Goal: Navigation & Orientation: Understand site structure

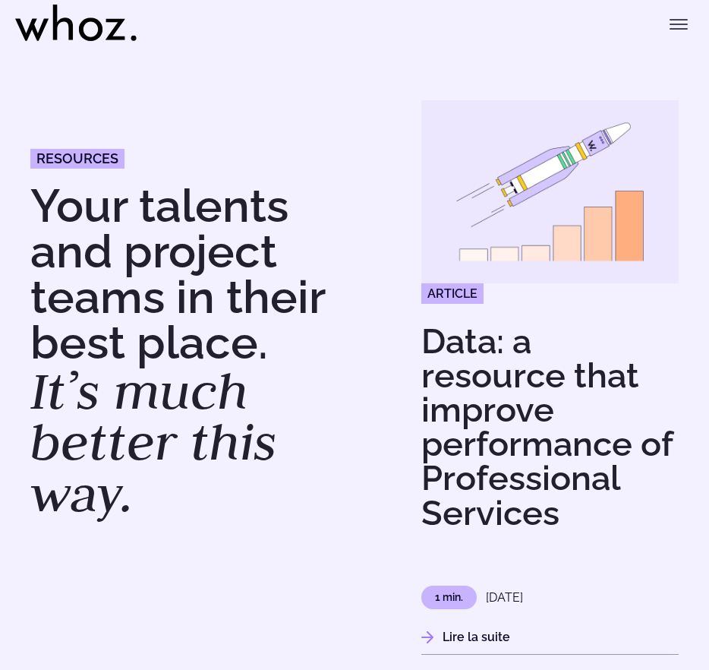
click at [687, 30] on icon "Toggle menu" at bounding box center [679, 24] width 18 height 18
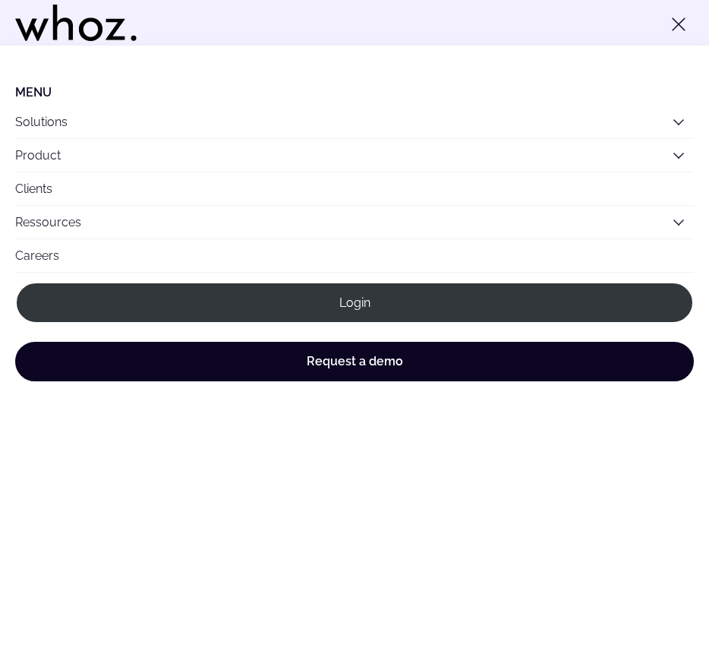
click at [84, 109] on button "Solutions" at bounding box center [354, 122] width 679 height 33
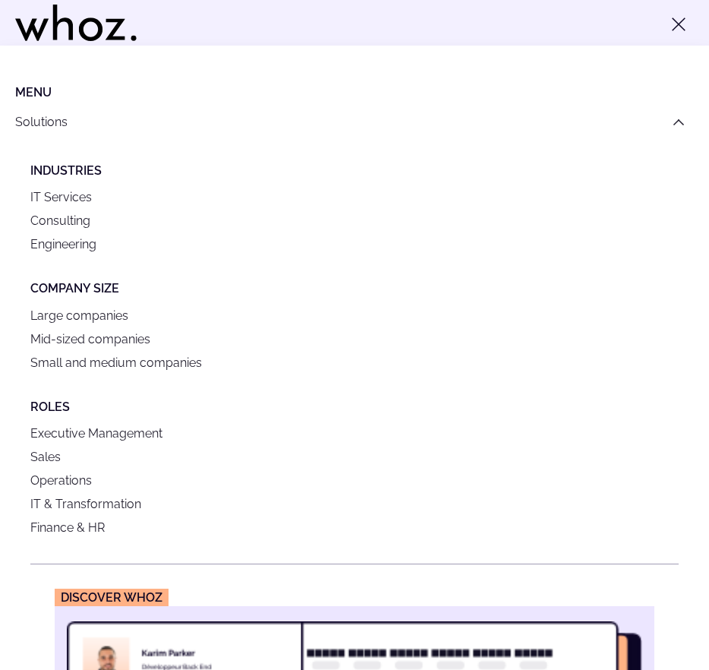
click at [673, 127] on icon "Main" at bounding box center [679, 122] width 12 height 12
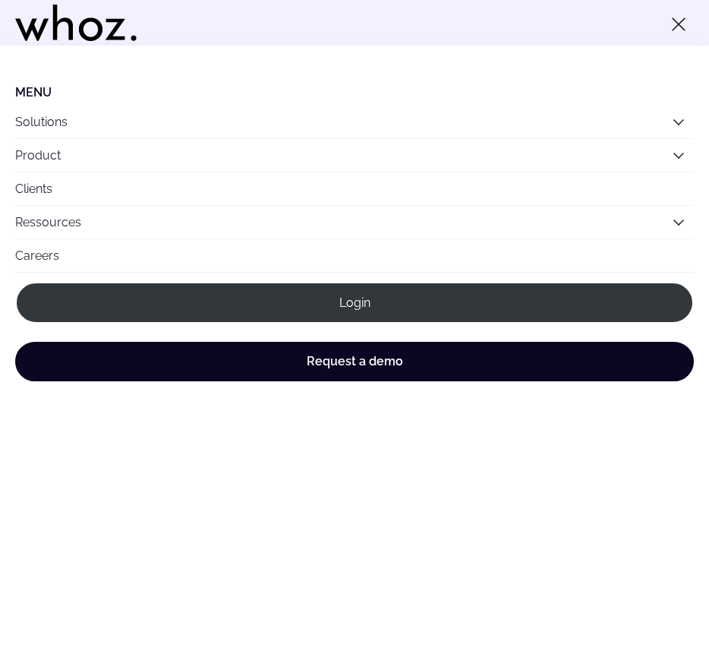
click at [153, 153] on button "Product" at bounding box center [354, 155] width 679 height 33
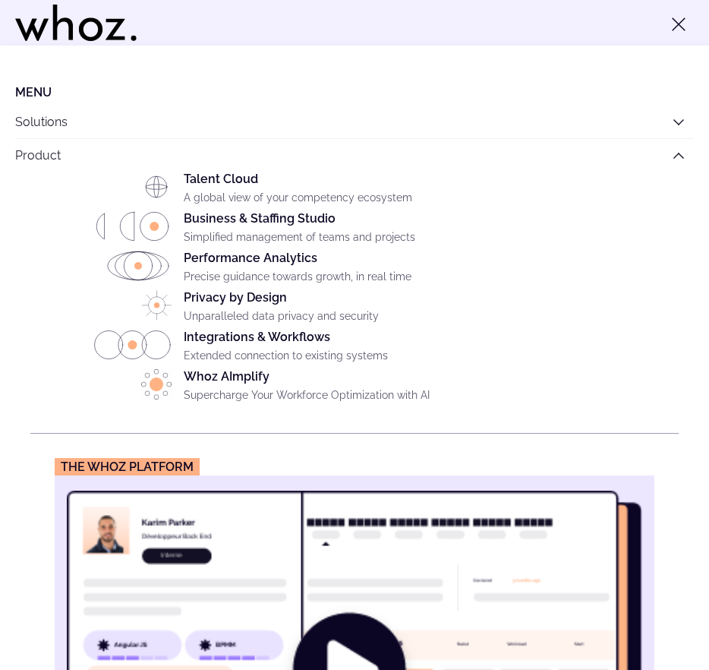
click at [655, 159] on button "Product" at bounding box center [354, 155] width 679 height 33
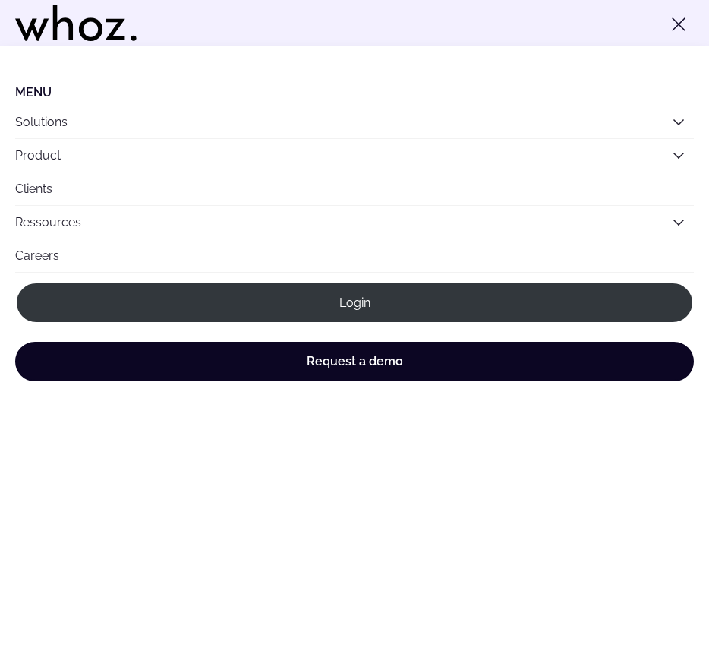
click at [77, 191] on link "Clients" at bounding box center [354, 188] width 679 height 33
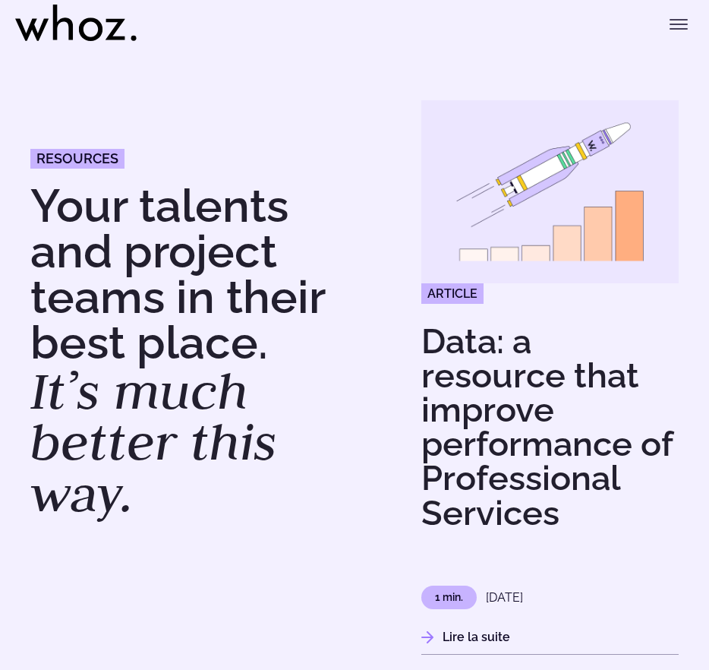
click at [674, 39] on header "Menu Solutions Industries IT Services Consulting Engineering Company size Large…" at bounding box center [354, 23] width 709 height 46
click at [674, 33] on button "Toggle menu" at bounding box center [679, 24] width 30 height 30
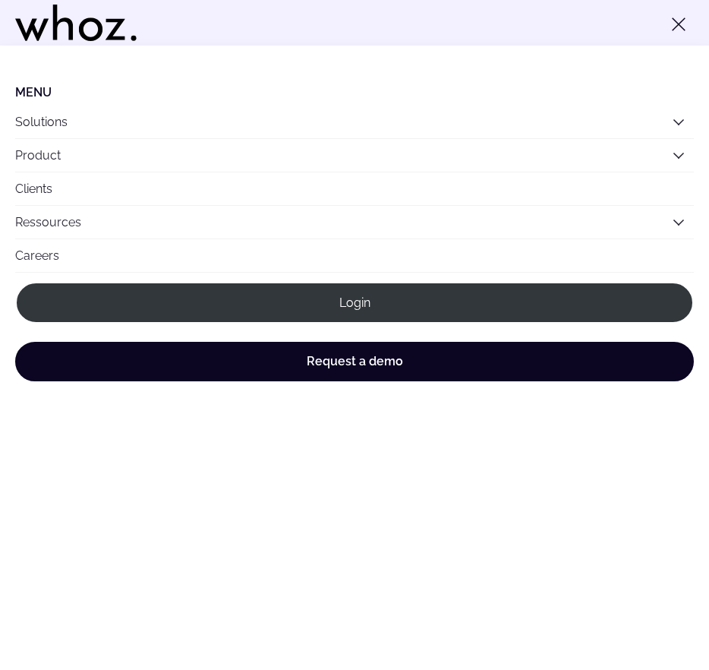
click at [657, 223] on button "Ressources" at bounding box center [354, 222] width 679 height 33
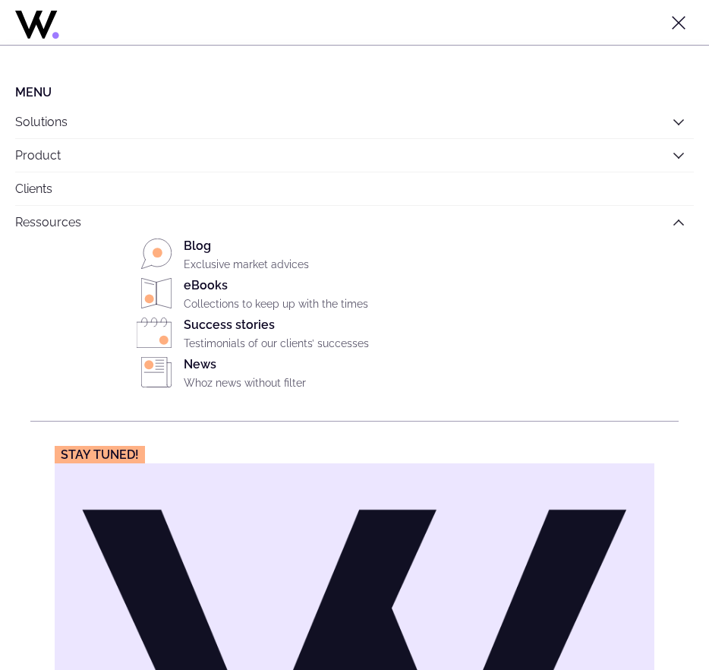
scroll to position [190, 0]
click at [653, 215] on button "Ressources" at bounding box center [354, 222] width 679 height 33
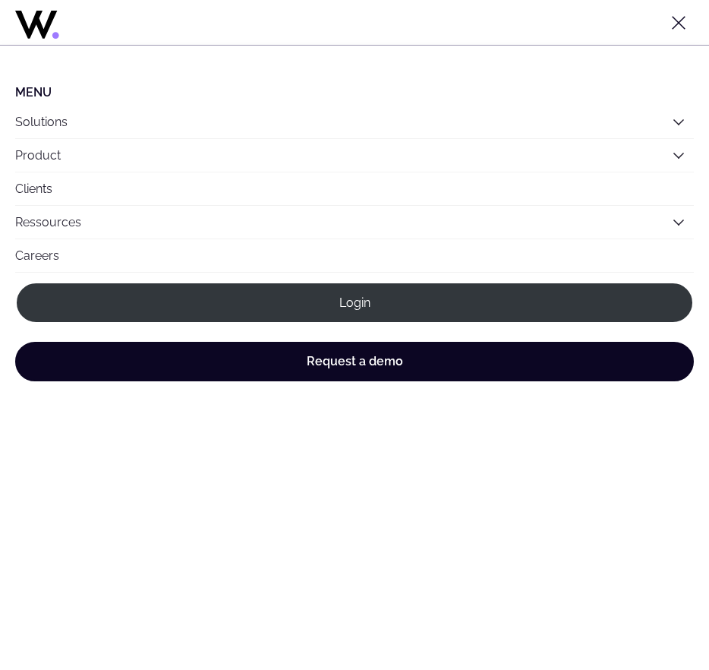
click at [51, 19] on icon at bounding box center [36, 25] width 42 height 28
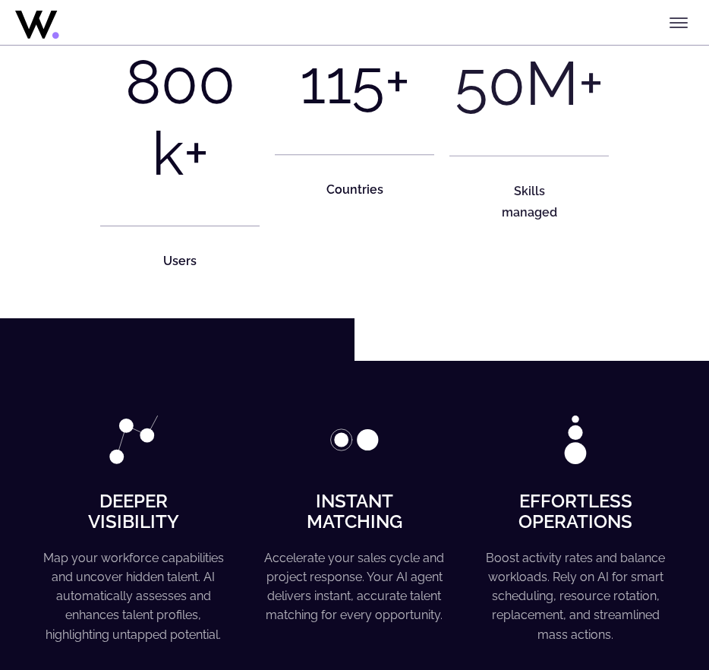
scroll to position [810, 0]
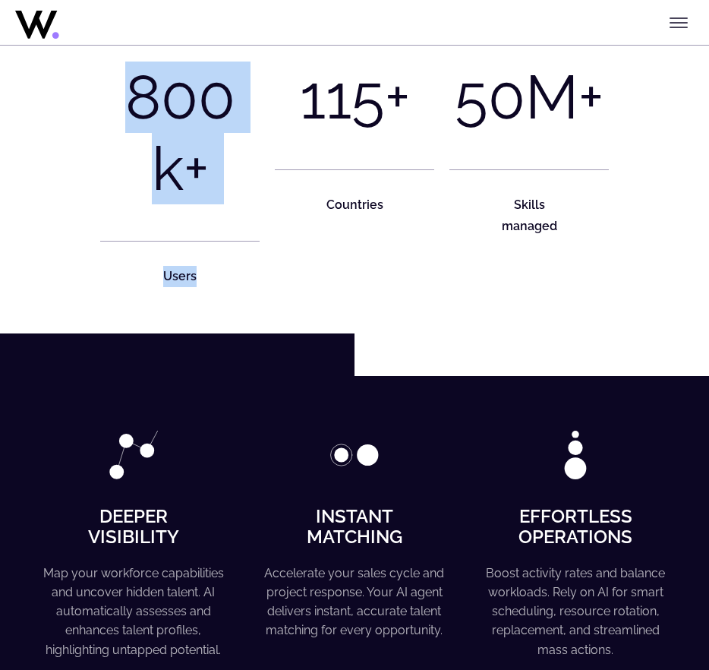
drag, startPoint x: 191, startPoint y: 279, endPoint x: 130, endPoint y: 105, distance: 184.5
click at [130, 105] on figure "800 k+ Users" at bounding box center [179, 162] width 159 height 250
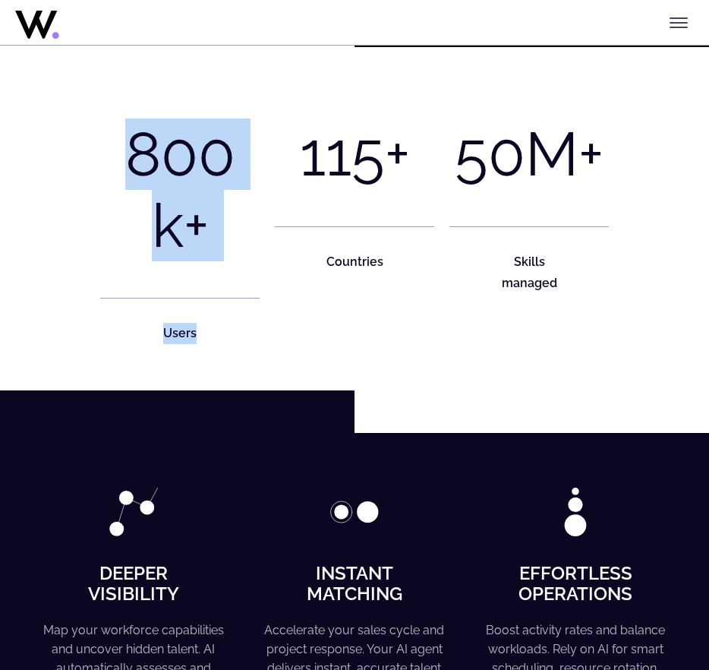
scroll to position [729, 0]
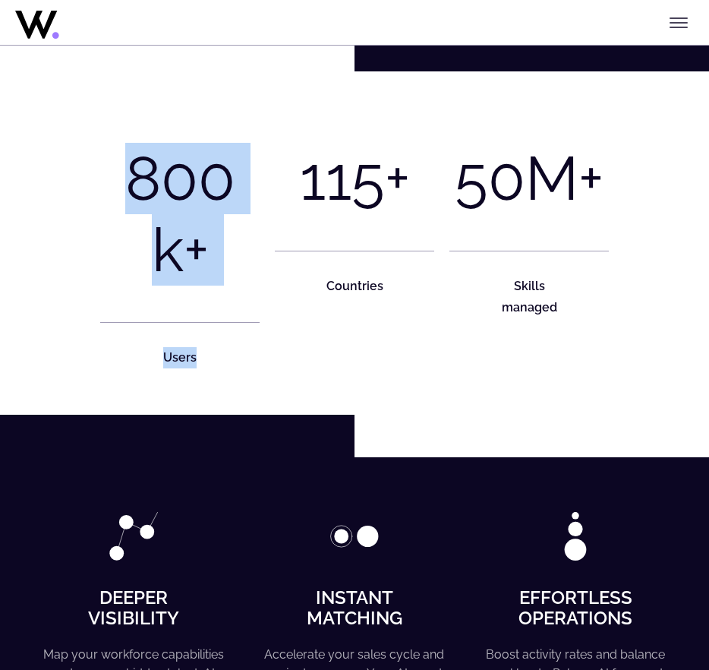
click at [222, 305] on div at bounding box center [179, 298] width 159 height 24
